Goal: Browse casually: Explore the website without a specific task or goal

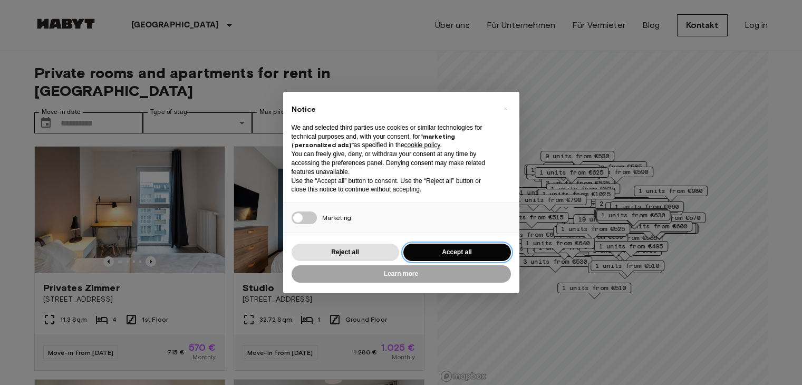
click at [437, 249] on button "Accept all" at bounding box center [458, 252] width 108 height 17
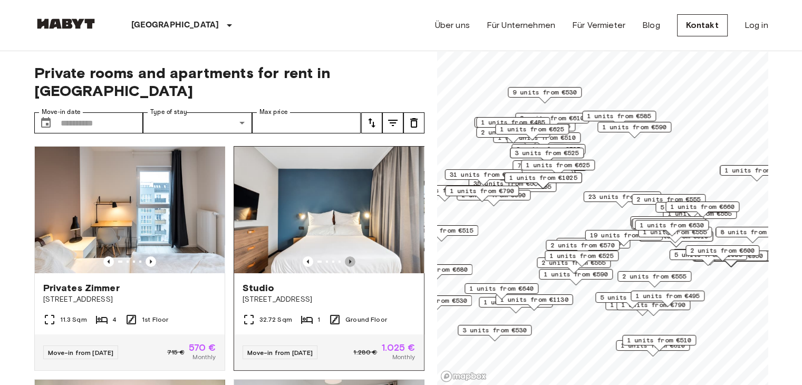
click at [345, 256] on icon "Previous image" at bounding box center [350, 261] width 11 height 11
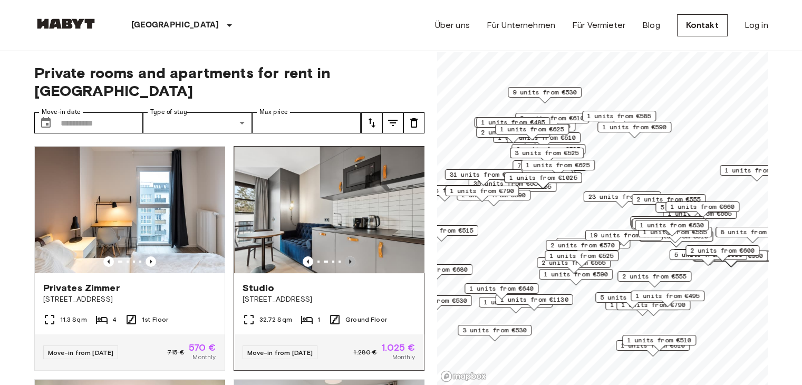
click at [345, 256] on icon "Previous image" at bounding box center [350, 261] width 11 height 11
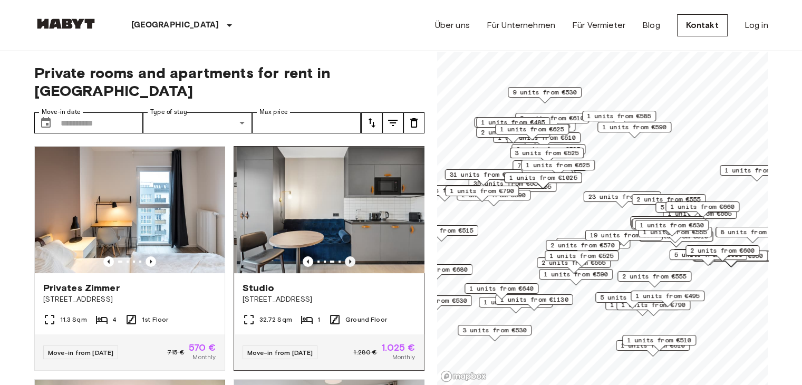
click at [345, 256] on icon "Previous image" at bounding box center [350, 261] width 11 height 11
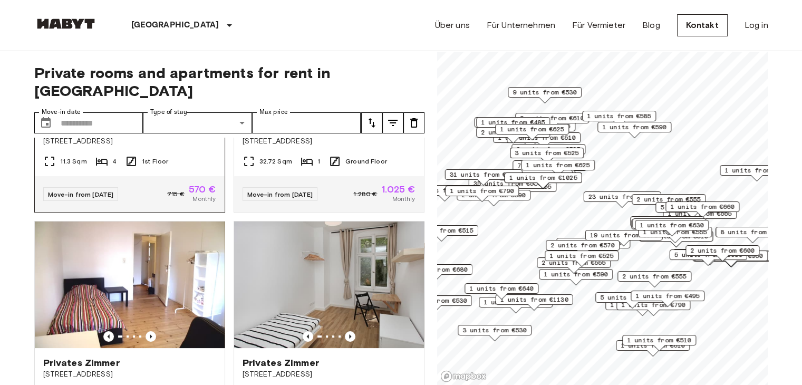
scroll to position [211, 0]
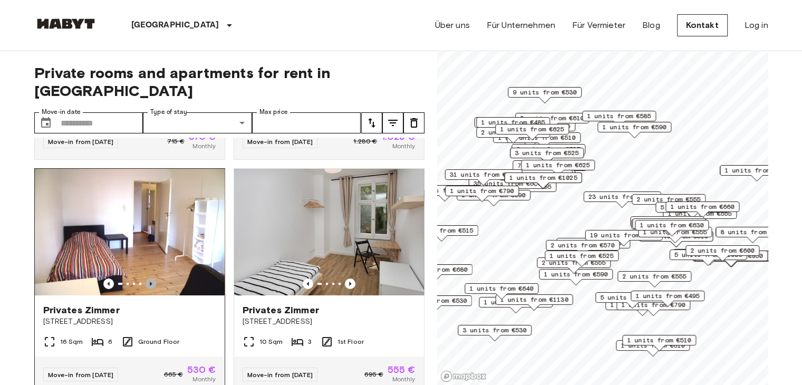
click at [146, 279] on icon "Previous image" at bounding box center [151, 284] width 11 height 11
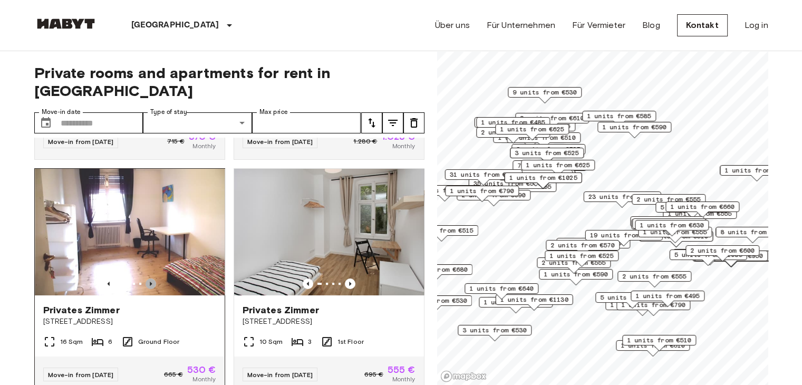
click at [146, 279] on icon "Previous image" at bounding box center [151, 284] width 11 height 11
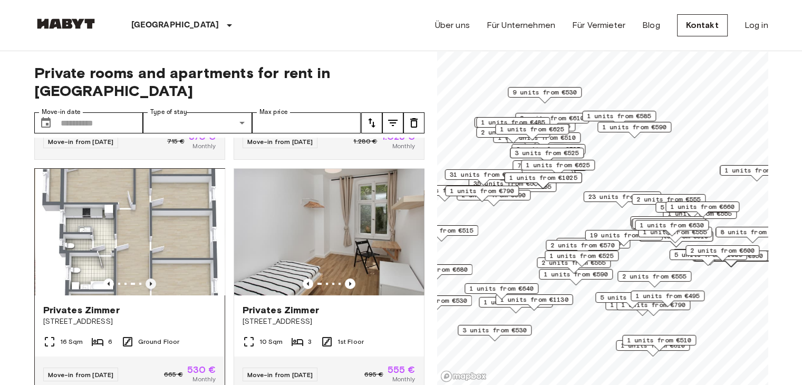
click at [146, 279] on icon "Previous image" at bounding box center [151, 284] width 11 height 11
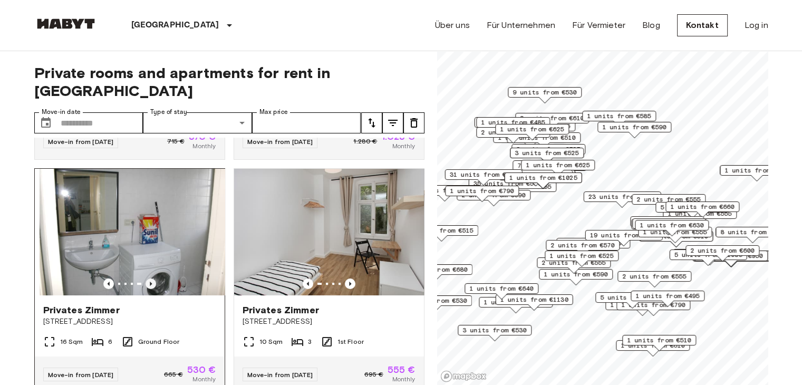
click at [146, 279] on icon "Previous image" at bounding box center [151, 284] width 11 height 11
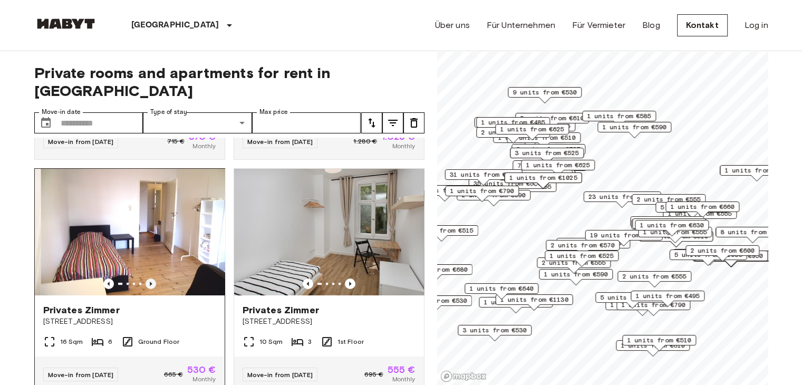
click at [146, 279] on icon "Previous image" at bounding box center [151, 284] width 11 height 11
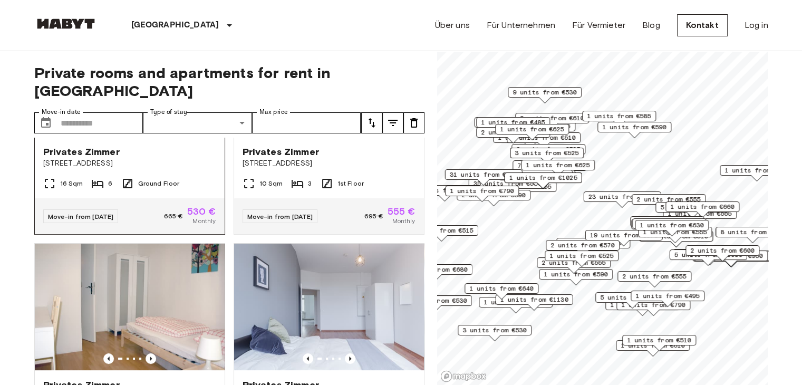
scroll to position [528, 0]
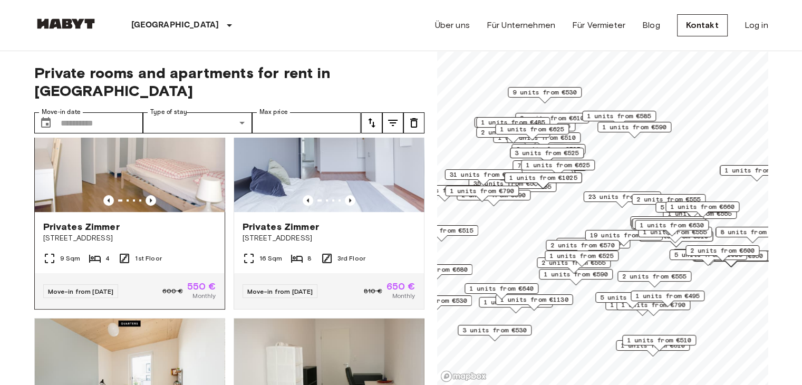
drag, startPoint x: 152, startPoint y: 126, endPoint x: 157, endPoint y: 123, distance: 5.7
